Goal: Task Accomplishment & Management: Complete application form

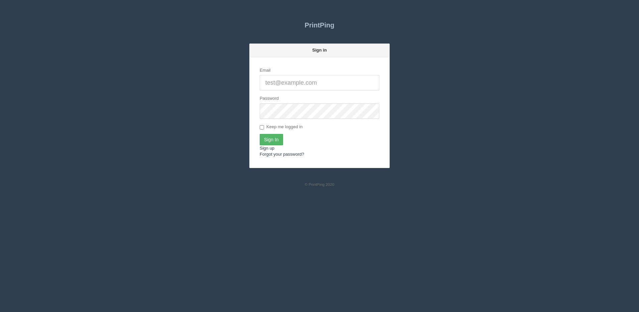
type input "[PERSON_NAME][EMAIL_ADDRESS][DOMAIN_NAME]"
click at [273, 138] on input "Sign In" at bounding box center [271, 139] width 23 height 11
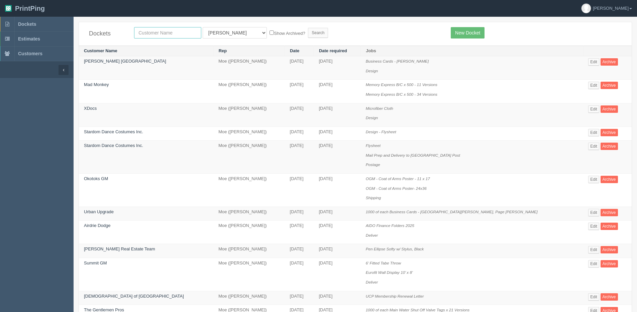
drag, startPoint x: 157, startPoint y: 34, endPoint x: 150, endPoint y: 33, distance: 6.6
click at [157, 34] on input "text" at bounding box center [167, 32] width 67 height 11
type input "mercedes"
click at [308, 28] on input "Search" at bounding box center [318, 33] width 20 height 10
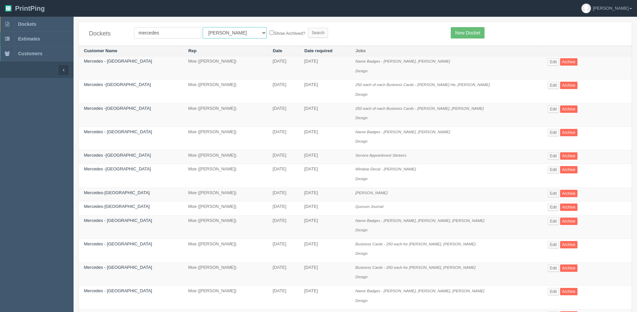
drag, startPoint x: 221, startPoint y: 31, endPoint x: 222, endPoint y: 39, distance: 8.4
click at [221, 32] on select "All Users Ali Ali Test 1 Aly Amy Ankit Arif Brandon Dan France Greg Jim Mark Ma…" at bounding box center [235, 32] width 64 height 11
select select "1"
click at [203, 27] on select "All Users Ali Ali Test 1 Aly Amy Ankit Arif Brandon Dan France Greg Jim Mark Ma…" at bounding box center [235, 32] width 64 height 11
click at [308, 34] on input "Search" at bounding box center [318, 33] width 20 height 10
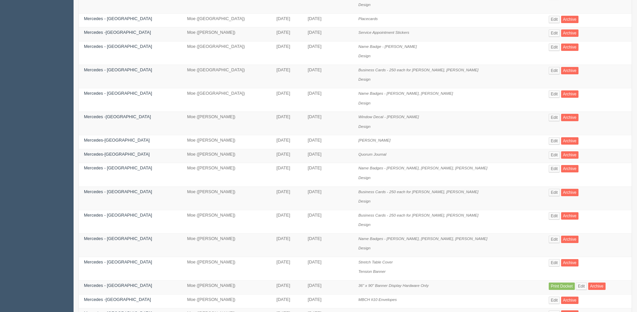
scroll to position [201, 0]
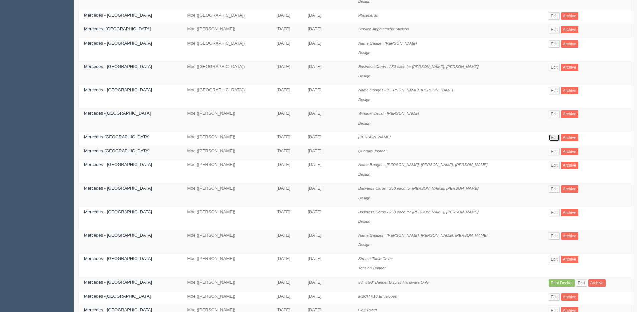
click at [554, 137] on link "Edit" at bounding box center [554, 137] width 11 height 7
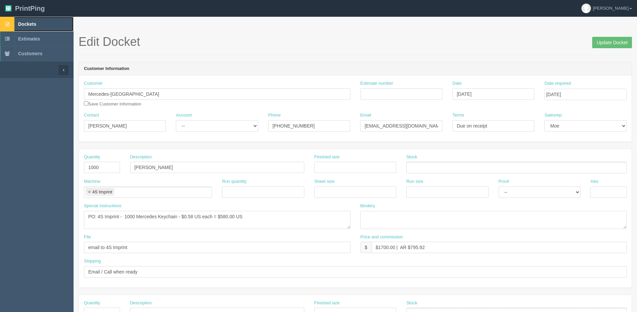
click at [18, 24] on span "Dockets" at bounding box center [27, 23] width 18 height 5
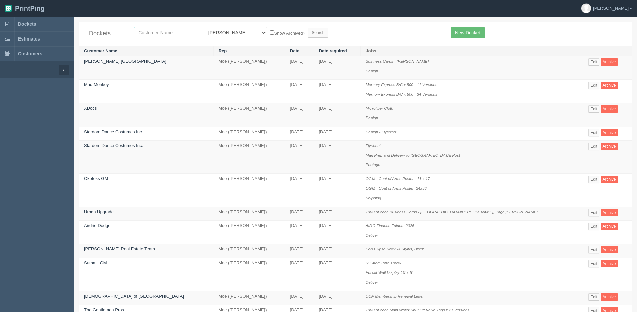
click at [147, 31] on input "text" at bounding box center [167, 32] width 67 height 11
type input "olds grizzly"
drag, startPoint x: 232, startPoint y: 31, endPoint x: 223, endPoint y: 39, distance: 11.1
click at [232, 32] on select "All Users Ali Ali Test 1 Aly Amy Ankit Arif Brandon Dan France Greg Jim Mark Ma…" at bounding box center [235, 32] width 64 height 11
select select "1"
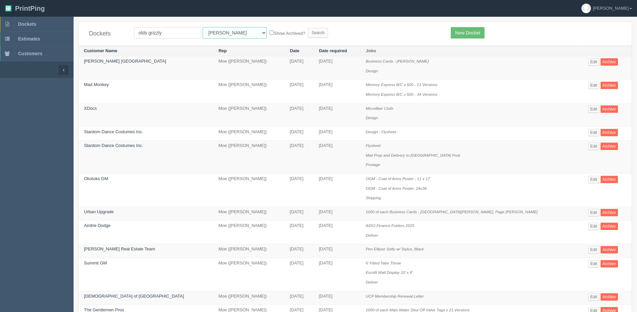
click at [203, 27] on select "All Users Ali Ali Test 1 Aly Amy Ankit Arif Brandon Dan France Greg Jim Mark Ma…" at bounding box center [235, 32] width 64 height 11
click at [270, 33] on label "Show Archived?" at bounding box center [287, 33] width 35 height 8
click at [270, 33] on input "Show Archived?" at bounding box center [272, 32] width 4 height 4
checkbox input "true"
click at [308, 36] on input "Search" at bounding box center [318, 33] width 20 height 10
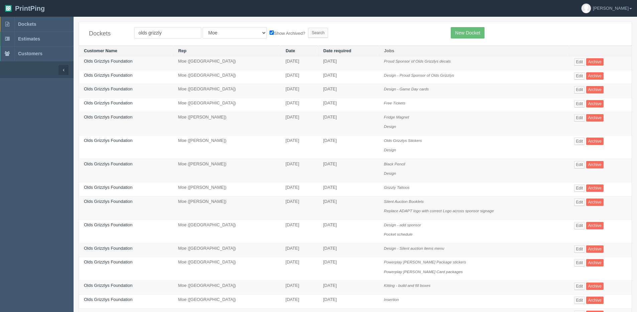
click at [579, 94] on td "Edit Archive" at bounding box center [600, 91] width 63 height 14
click at [579, 91] on link "Edit" at bounding box center [579, 89] width 11 height 7
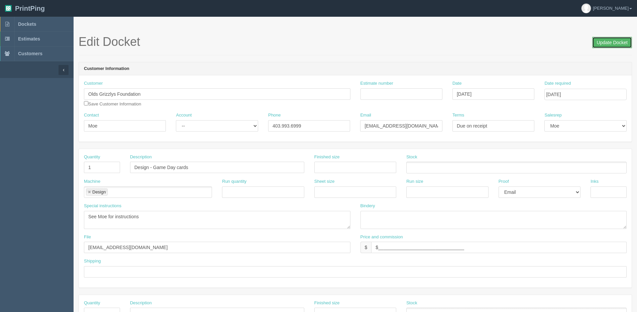
click at [607, 44] on input "Update Docket" at bounding box center [612, 42] width 40 height 11
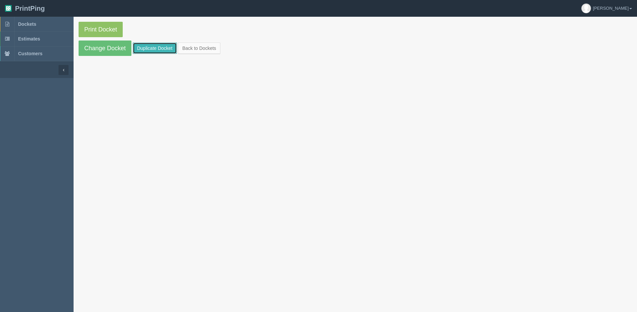
click at [146, 51] on link "Duplicate Docket" at bounding box center [155, 47] width 44 height 11
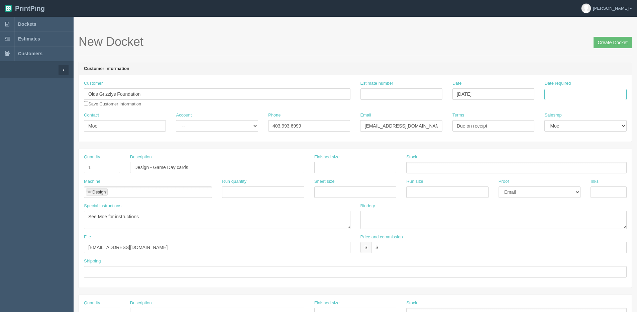
click at [602, 89] on input "Date required" at bounding box center [585, 94] width 82 height 11
click at [556, 193] on div "« August 2025 » Su Mo Tu We Th Fr Sa 27 28 29 30 31 1 2 3 4 5 6 7 8 9 10 11 12 …" at bounding box center [577, 146] width 66 height 93
click at [594, 159] on td "22" at bounding box center [596, 159] width 8 height 10
type input "August 22, 2025"
drag, startPoint x: 115, startPoint y: 168, endPoint x: 0, endPoint y: 167, distance: 115.4
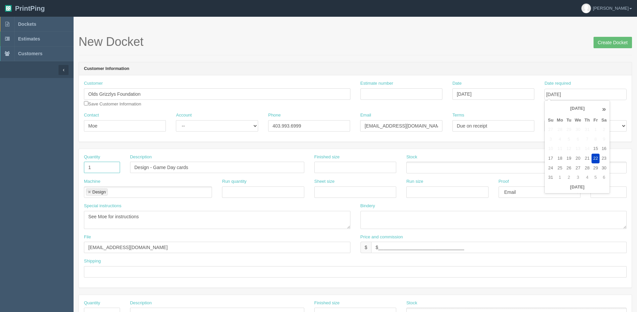
click at [2, 167] on section "Dockets Estimates Customers" at bounding box center [318, 312] width 637 height 591
type input "400"
drag, startPoint x: 153, startPoint y: 168, endPoint x: 4, endPoint y: 168, distance: 148.2
click at [4, 168] on section "Dockets Estimates Customers" at bounding box center [318, 312] width 637 height 591
type input "Game Day cards"
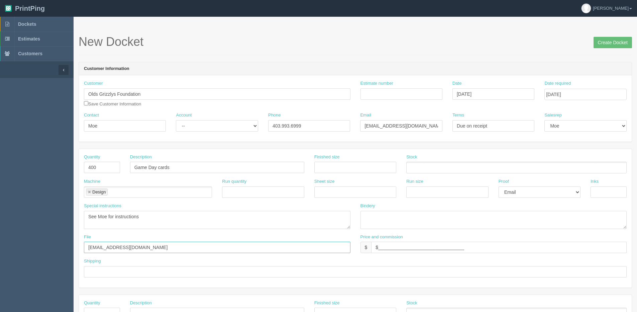
drag, startPoint x: 186, startPoint y: 251, endPoint x: 16, endPoint y: 225, distance: 171.9
click at [16, 225] on section "Dockets Estimates Customers" at bounding box center [318, 312] width 637 height 591
type input "Client Files > August 2025"
drag, startPoint x: 160, startPoint y: 219, endPoint x: 14, endPoint y: 209, distance: 146.2
click at [16, 209] on section "Dockets Estimates Customers" at bounding box center [318, 312] width 637 height 591
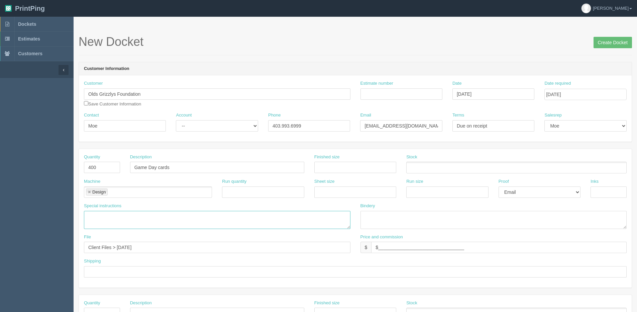
click at [91, 192] on link at bounding box center [89, 192] width 4 height 4
drag, startPoint x: 90, startPoint y: 195, endPoint x: 92, endPoint y: 198, distance: 4.1
click at [90, 195] on input "text" at bounding box center [87, 193] width 7 height 10
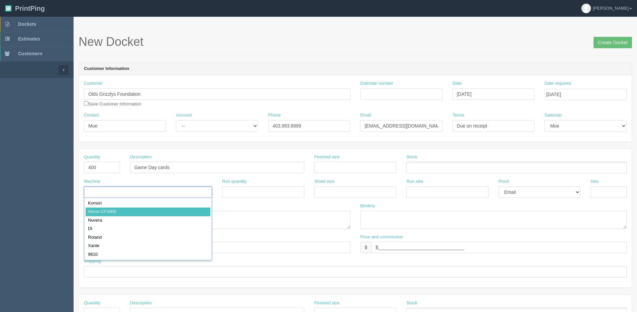
type input "Xerox CP1000"
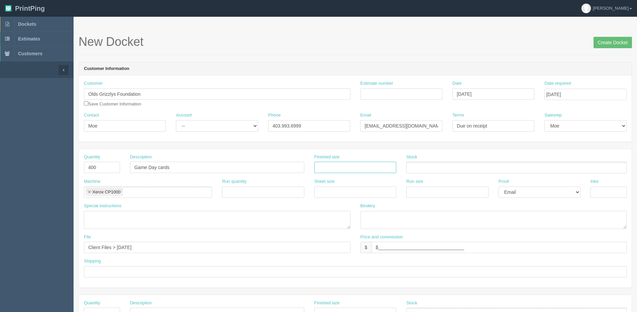
click at [352, 164] on input "text" at bounding box center [355, 167] width 82 height 11
click at [330, 167] on input "8" x 12"" at bounding box center [355, 167] width 82 height 11
type input "8" x 11""
click at [598, 191] on input "text" at bounding box center [609, 191] width 36 height 11
type input "4/4"
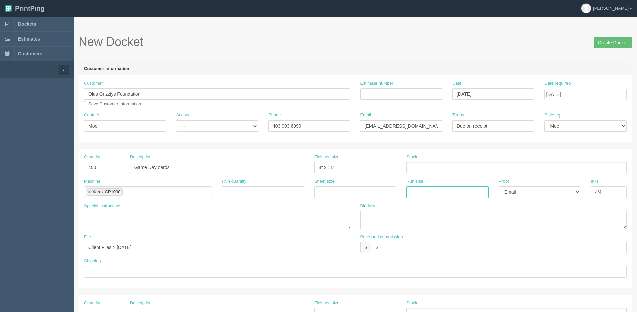
click at [410, 191] on input "text" at bounding box center [447, 191] width 82 height 11
type input "12" x 18""
click at [356, 189] on input "text" at bounding box center [355, 191] width 82 height 11
type input "12" x 18""
click at [427, 168] on ul at bounding box center [516, 168] width 220 height 12
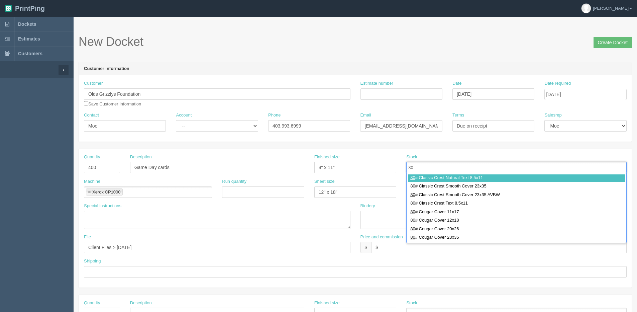
scroll to position [33, 0]
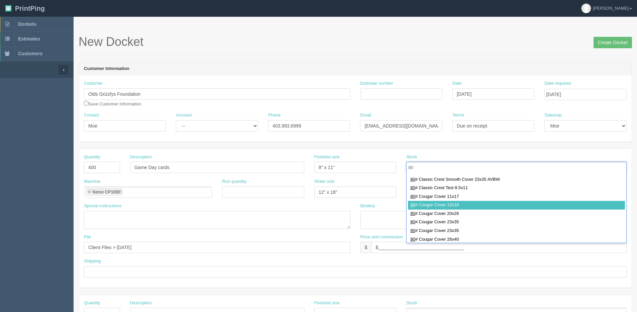
type input "80"
type input "80# Cougar Cover 12x18"
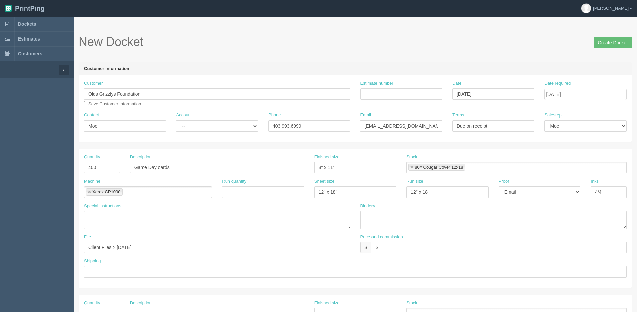
click at [381, 88] on div "Estimate number" at bounding box center [402, 89] width 82 height 19
click at [379, 97] on input "Estimate number" at bounding box center [402, 93] width 82 height 11
click at [382, 96] on input "Estimate number" at bounding box center [402, 93] width 82 height 11
type input "092145"
click at [131, 275] on input "text" at bounding box center [355, 271] width 543 height 11
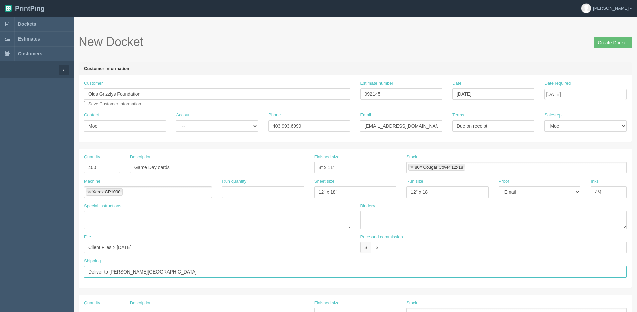
type input "Deliver to Moe's House"
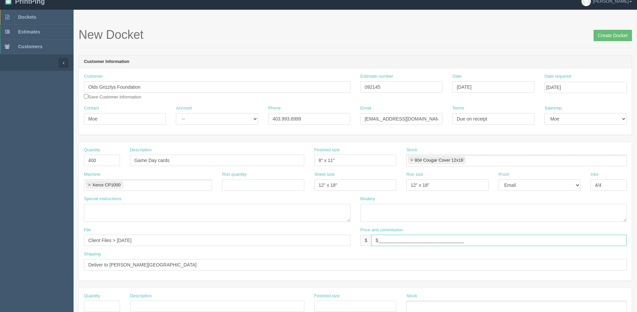
drag, startPoint x: 439, startPoint y: 242, endPoint x: 368, endPoint y: 241, distance: 71.9
click at [368, 241] on div "$ $_________________________________" at bounding box center [494, 239] width 267 height 11
click at [420, 243] on input "$179.29" at bounding box center [499, 239] width 256 height 11
type input "$179.29 | AR $0.00"
click at [407, 215] on textarea at bounding box center [494, 213] width 267 height 18
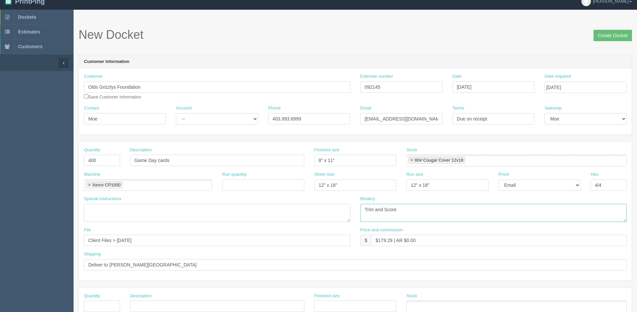
type textarea "Trim and Score"
click at [188, 113] on select "-- Existing Client Allrush Client Rep Client" at bounding box center [217, 118] width 82 height 11
select select "Allrush Client"
click at [176, 113] on select "-- Existing Client Allrush Client Rep Client" at bounding box center [217, 118] width 82 height 11
click at [517, 184] on select "-- Email Hard Copy" at bounding box center [540, 184] width 82 height 11
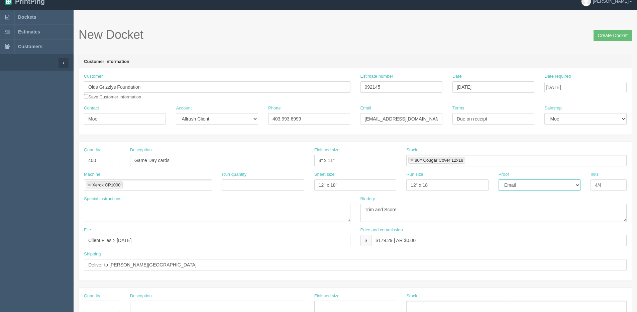
select select "Hard Copy"
click at [499, 179] on select "-- Email Hard Copy" at bounding box center [540, 184] width 82 height 11
click at [600, 36] on input "Create Docket" at bounding box center [613, 35] width 38 height 11
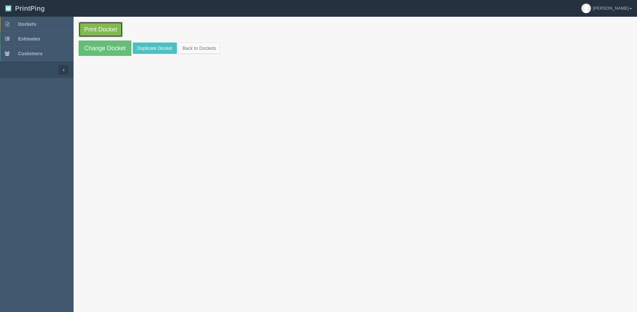
click at [103, 33] on link "Print Docket" at bounding box center [101, 29] width 44 height 15
drag, startPoint x: 203, startPoint y: 44, endPoint x: 197, endPoint y: 44, distance: 5.7
click at [203, 44] on link "Back to Dockets" at bounding box center [199, 47] width 42 height 11
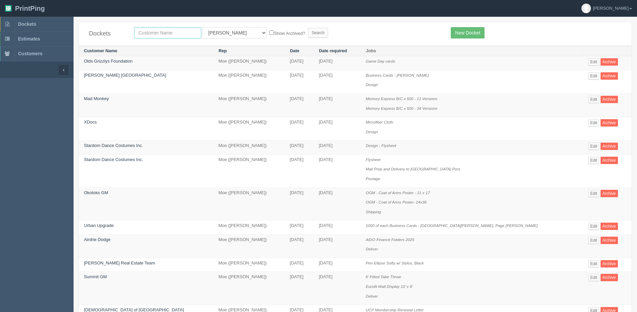
click at [168, 33] on input "text" at bounding box center [167, 32] width 67 height 11
type input "friday"
click at [308, 28] on input "Search" at bounding box center [318, 33] width 20 height 10
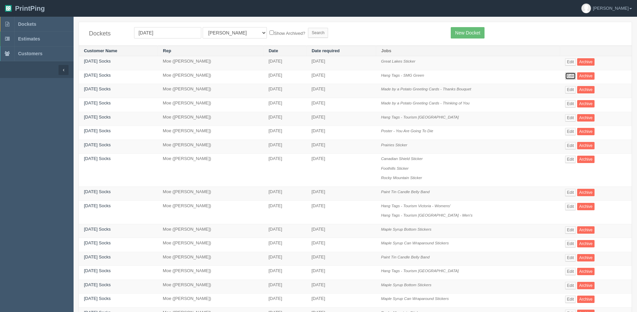
click at [571, 74] on link "Edit" at bounding box center [570, 75] width 11 height 7
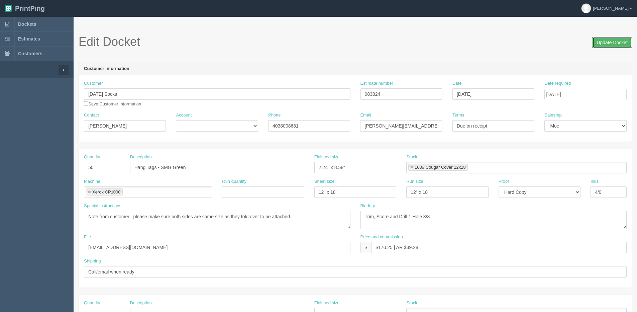
click at [604, 40] on input "Update Docket" at bounding box center [612, 42] width 40 height 11
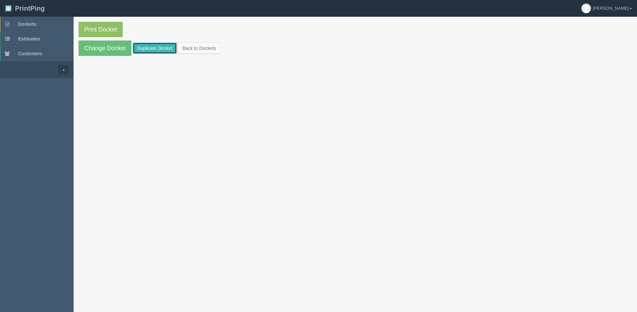
click at [165, 43] on link "Duplicate Docket" at bounding box center [155, 47] width 44 height 11
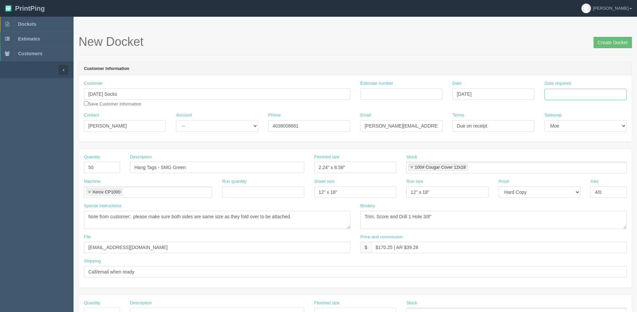
click at [575, 90] on input "Date required" at bounding box center [585, 94] width 82 height 11
click at [560, 193] on div "« [DATE] » Su Mo Tu We Th Fr Sa 27 28 29 30 31 1 2 3 4 5 6 7 8 9 10 11 12 13 14…" at bounding box center [577, 146] width 66 height 93
click at [559, 191] on th "[DATE]" at bounding box center [577, 187] width 62 height 10
drag, startPoint x: 569, startPoint y: 169, endPoint x: 379, endPoint y: 181, distance: 190.7
click at [568, 169] on td "26" at bounding box center [569, 168] width 8 height 10
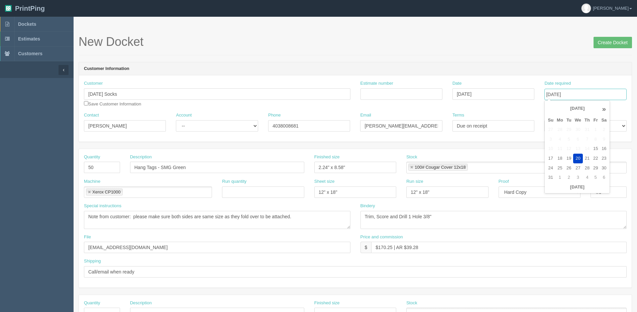
type input "[DATE]"
drag, startPoint x: 210, startPoint y: 166, endPoint x: -15, endPoint y: 166, distance: 225.7
click at [0, 166] on html "PrintPing Dan Edit account ( dan@allrush.ca ) Logout Dockets Estimates Customers" at bounding box center [318, 303] width 637 height 607
type input "Labels"
drag, startPoint x: 129, startPoint y: 98, endPoint x: -7, endPoint y: 98, distance: 135.8
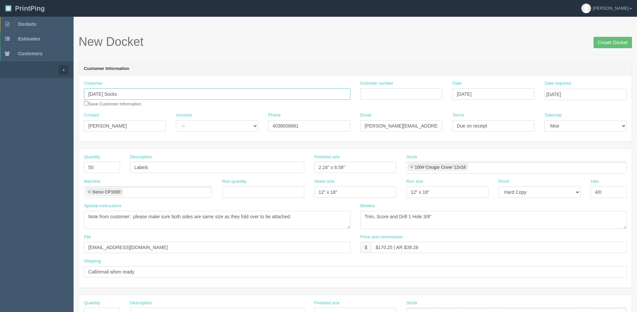
click at [0, 98] on html "PrintPing Dan Edit account ( dan@allrush.ca ) Logout Dockets Estimates Customers" at bounding box center [318, 303] width 637 height 607
paste input "Intention Wellness"
type input "Intention Wellness"
drag, startPoint x: 124, startPoint y: 126, endPoint x: -83, endPoint y: 151, distance: 208.6
click at [0, 151] on html "PrintPing Dan Edit account ( dan@allrush.ca ) Logout Dockets Estimates Customers" at bounding box center [318, 303] width 637 height 607
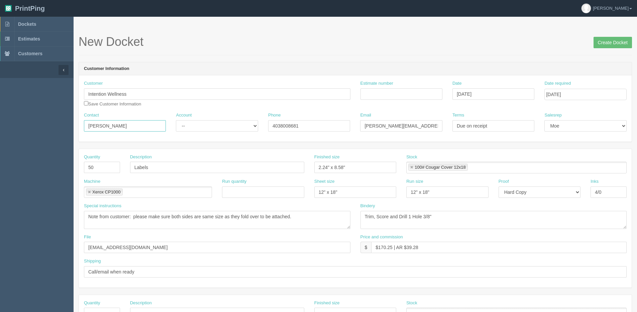
paste input "Chloe"
type input "Chloe"
drag, startPoint x: 240, startPoint y: 128, endPoint x: 212, endPoint y: 130, distance: 28.2
click at [213, 130] on div "Contact Chloe Account -- Existing Client Allrush Client Rep Client Phone 403800…" at bounding box center [355, 124] width 553 height 24
paste input "hello@intention-wellnes"
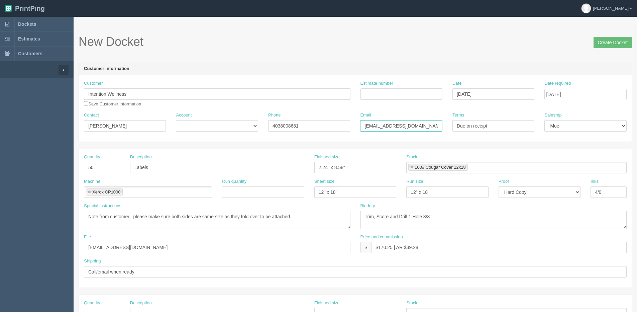
type input "hello@intention-wellness.com"
drag, startPoint x: 318, startPoint y: 115, endPoint x: 251, endPoint y: 127, distance: 68.0
click at [251, 127] on div "Contact Chloe Account -- Existing Client Allrush Client Rep Client Phone 403800…" at bounding box center [355, 124] width 553 height 24
drag, startPoint x: 251, startPoint y: 127, endPoint x: 111, endPoint y: 141, distance: 140.1
click at [132, 139] on div "Customer Intention Wellness Save Customer Information Estimate number Date Augu…" at bounding box center [355, 108] width 553 height 66
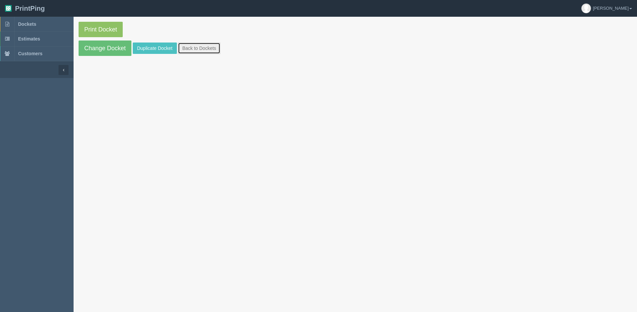
click at [190, 50] on link "Back to Dockets" at bounding box center [199, 47] width 42 height 11
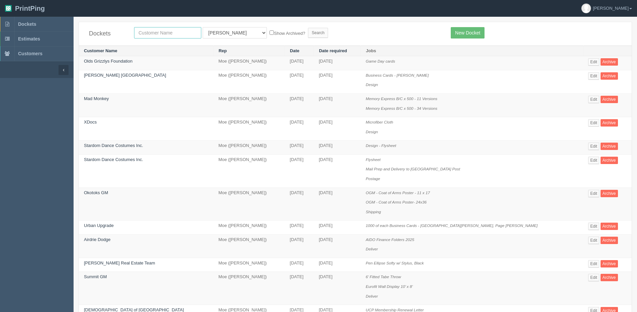
click at [191, 32] on input "text" at bounding box center [167, 32] width 67 height 11
type input "friday"
click at [308, 28] on input "Search" at bounding box center [318, 33] width 20 height 10
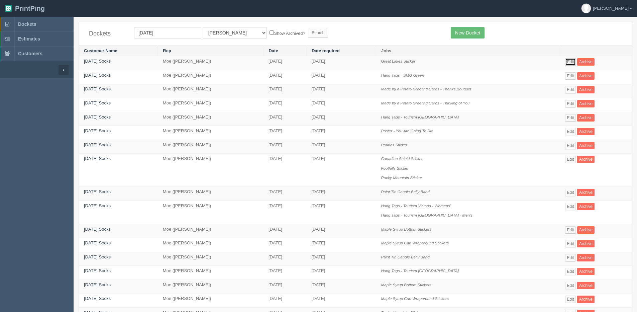
click at [573, 62] on link "Edit" at bounding box center [570, 61] width 11 height 7
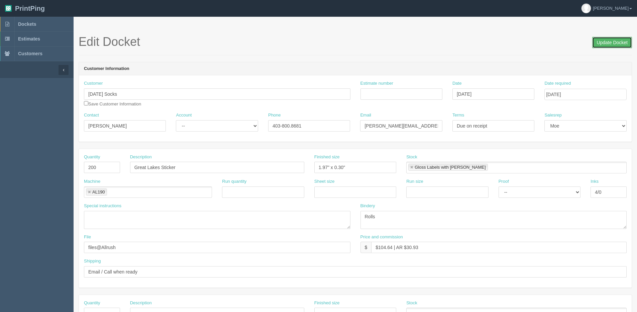
click at [617, 45] on input "Update Docket" at bounding box center [612, 42] width 40 height 11
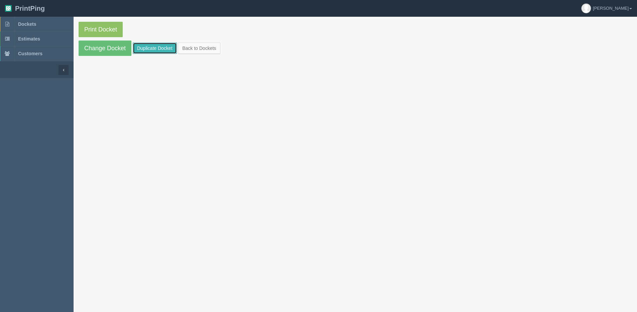
click at [146, 45] on link "Duplicate Docket" at bounding box center [155, 47] width 44 height 11
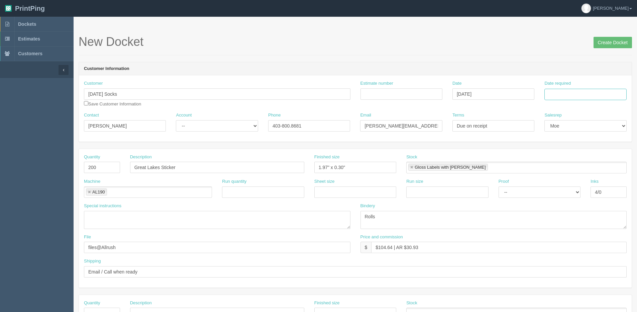
drag, startPoint x: 584, startPoint y: 90, endPoint x: 584, endPoint y: 97, distance: 7.4
click at [584, 90] on input "Date required" at bounding box center [585, 94] width 82 height 11
click at [561, 190] on th "Today" at bounding box center [577, 187] width 62 height 10
click at [570, 169] on td "26" at bounding box center [569, 168] width 8 height 10
type input "August 26, 2025"
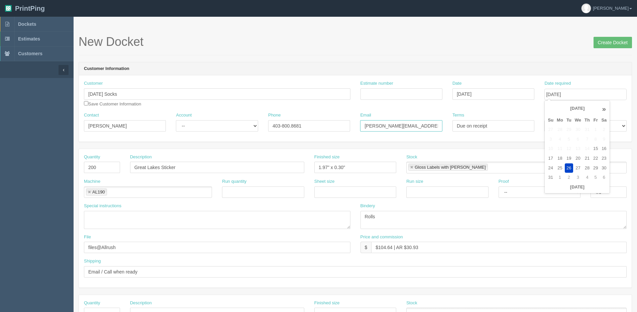
drag, startPoint x: 426, startPoint y: 126, endPoint x: 51, endPoint y: 157, distance: 375.8
click at [51, 157] on section "Dockets Estimates Customers" at bounding box center [318, 312] width 637 height 591
paste input "hello@intention-wellnes"
type input "hello@intention-wellness.com"
drag, startPoint x: 198, startPoint y: 172, endPoint x: 31, endPoint y: 174, distance: 166.9
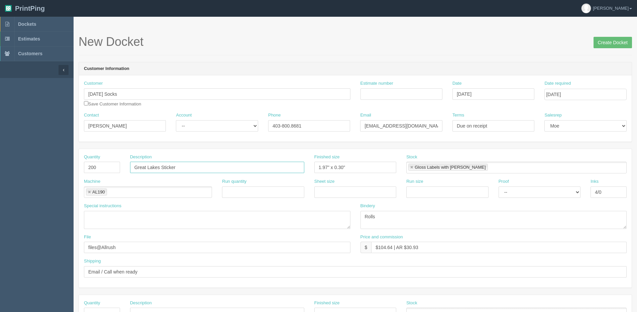
click at [31, 174] on section "Dockets Estimates Customers" at bounding box center [318, 312] width 637 height 591
type input "Final Bubble Spray Label"
drag, startPoint x: 110, startPoint y: 125, endPoint x: -93, endPoint y: 125, distance: 203.3
click at [0, 125] on html "PrintPing Dan Edit account ( dan@allrush.ca ) Logout Dockets Estimates Customers" at bounding box center [318, 303] width 637 height 607
type input "Chloe"
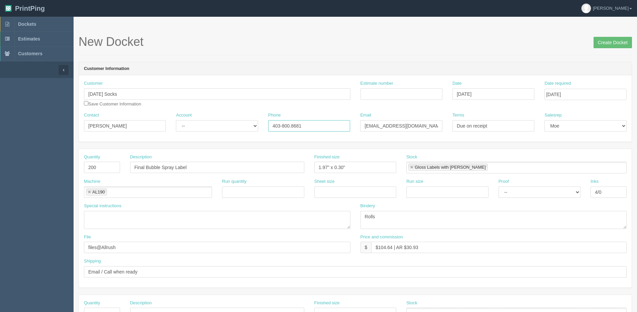
drag, startPoint x: 315, startPoint y: 128, endPoint x: 3, endPoint y: 139, distance: 312.9
click at [61, 139] on section "Dockets Estimates Customers" at bounding box center [318, 312] width 637 height 591
drag, startPoint x: 29, startPoint y: 172, endPoint x: 12, endPoint y: 175, distance: 17.7
click at [12, 175] on section "Dockets Estimates Customers" at bounding box center [318, 312] width 637 height 591
type input "50"
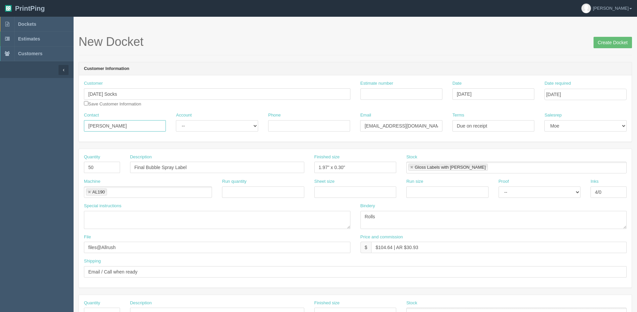
click at [131, 128] on input "Chloe" at bounding box center [125, 125] width 82 height 11
type input "Chloe Danielle"
drag, startPoint x: 326, startPoint y: 165, endPoint x: 122, endPoint y: 132, distance: 206.6
click at [262, 165] on div "Quantity 50 Description Final Bubble Spray Label Finished size 1.97" x 0.30" St…" at bounding box center [355, 166] width 553 height 24
type input "5.8" x 2.5:"
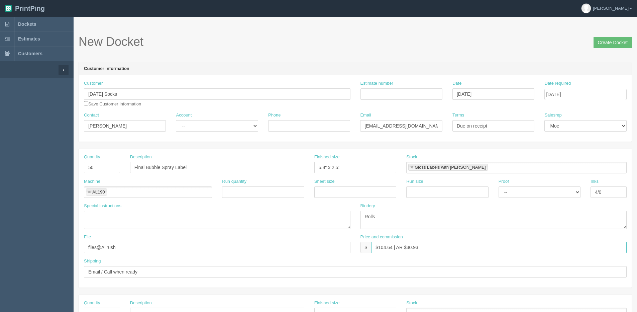
drag, startPoint x: 379, startPoint y: 243, endPoint x: 393, endPoint y: 247, distance: 14.3
click at [393, 247] on input "$104.64 | AR $30.93" at bounding box center [499, 246] width 256 height 11
drag, startPoint x: 407, startPoint y: 246, endPoint x: 388, endPoint y: 213, distance: 38.8
click at [436, 239] on div "Price and commission $ $123.69 | AR $30.93" at bounding box center [494, 243] width 267 height 19
type input "$123.69 | AR $43.70"
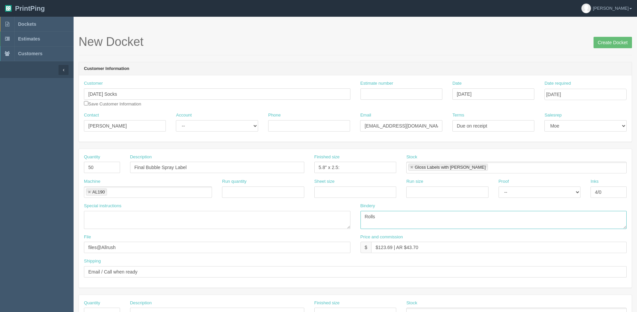
drag, startPoint x: 381, startPoint y: 218, endPoint x: 302, endPoint y: 215, distance: 78.3
click at [302, 215] on div "Special instructions Bindery Rolls" at bounding box center [355, 218] width 553 height 31
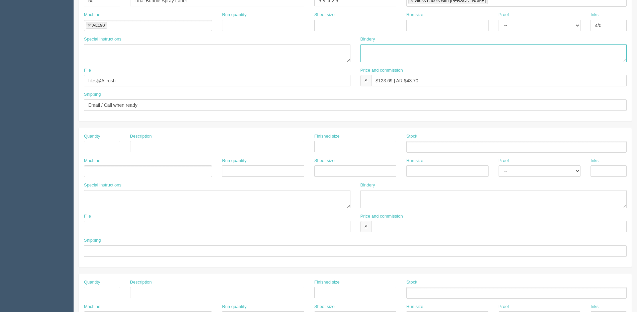
scroll to position [167, 0]
click at [110, 147] on input "text" at bounding box center [102, 145] width 36 height 11
type input "1"
click at [155, 145] on input "Delivet" at bounding box center [217, 145] width 174 height 11
type input "Deliver"
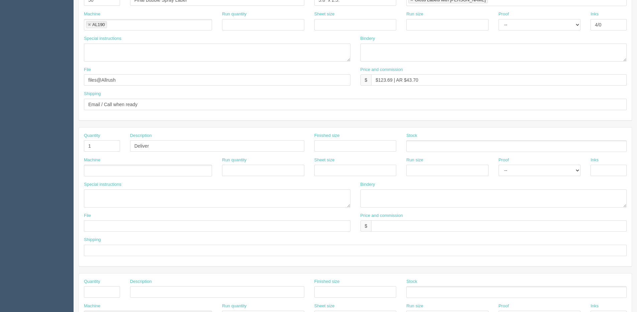
click at [114, 173] on ul at bounding box center [148, 171] width 128 height 12
type input "Courier"
click at [117, 249] on input "text" at bounding box center [355, 249] width 543 height 11
paste input "Chloe Danielle 128-654 cook road Kelowna bc V1w 3g7 Ship overnight must arrive …"
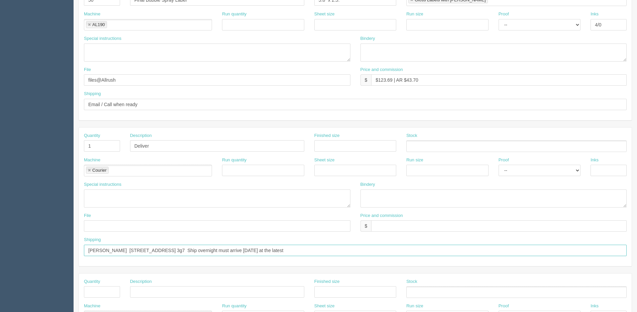
click at [86, 253] on input "Chloe Danielle 128-654 cook road Kelowna bc V1w 3g7 Ship overnight must arrive …" at bounding box center [355, 249] width 543 height 11
click at [133, 248] on input "Attn/: Chloe Danielle 128-654 cook road Kelowna bc V1w 3g7 Ship overnight must …" at bounding box center [355, 249] width 543 height 11
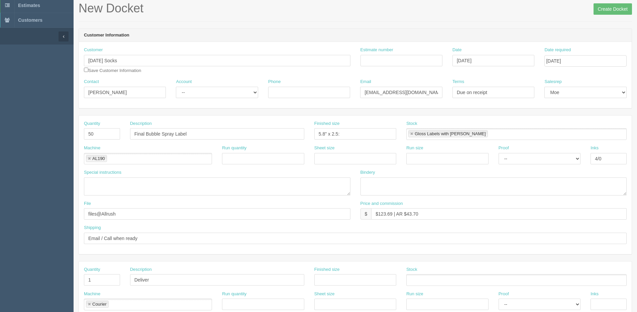
scroll to position [0, 0]
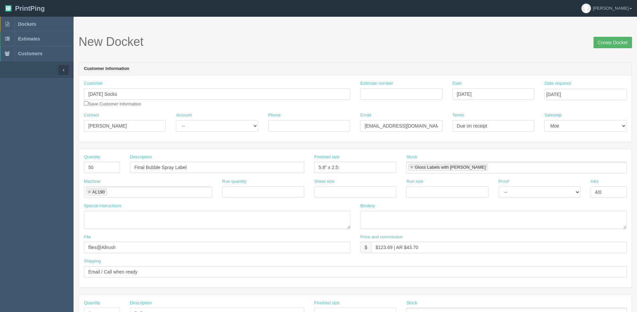
type input "Attn/: Chloe Danielle - 128-654 cook road Kelowna bc V1w 3g7 Ship overnight mus…"
click at [606, 41] on input "Create Docket" at bounding box center [613, 42] width 38 height 11
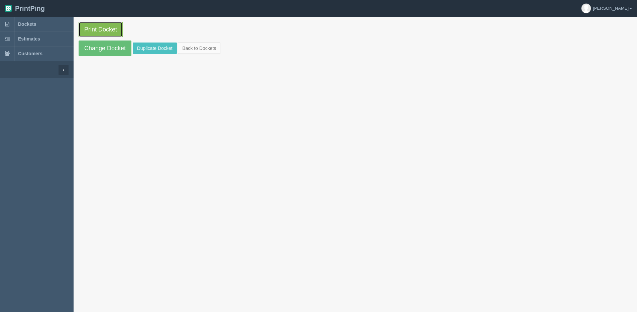
click at [112, 30] on link "Print Docket" at bounding box center [101, 29] width 44 height 15
click at [632, 7] on link "[PERSON_NAME]" at bounding box center [606, 8] width 61 height 17
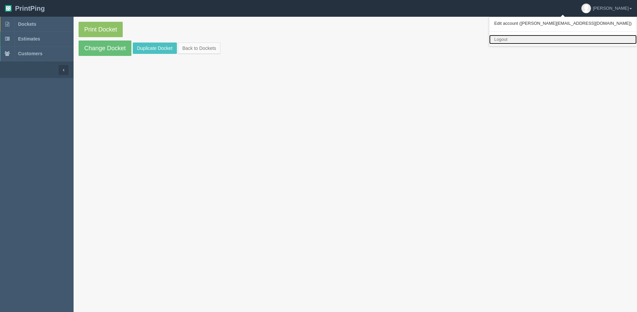
click at [571, 41] on link "Logout" at bounding box center [562, 40] width 147 height 10
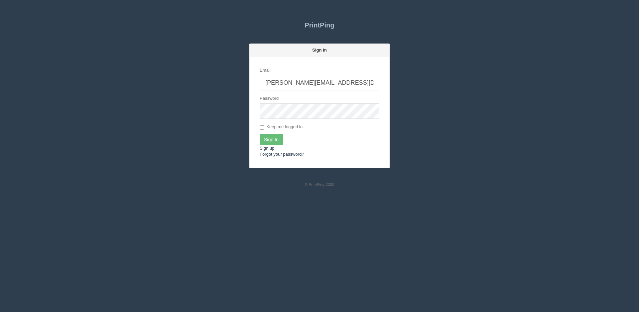
click at [349, 78] on input "[PERSON_NAME][EMAIL_ADDRESS][DOMAIN_NAME]" at bounding box center [320, 82] width 120 height 15
type input "[PERSON_NAME][EMAIL_ADDRESS][DOMAIN_NAME]"
click at [271, 139] on input "Sign In" at bounding box center [271, 139] width 23 height 11
